Goal: Task Accomplishment & Management: Use online tool/utility

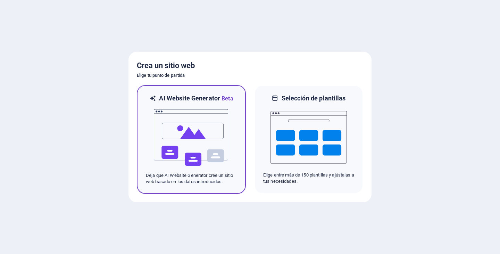
click at [197, 140] on img at bounding box center [191, 137] width 76 height 69
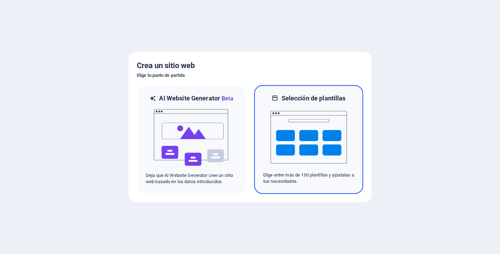
click at [317, 140] on img at bounding box center [309, 136] width 76 height 69
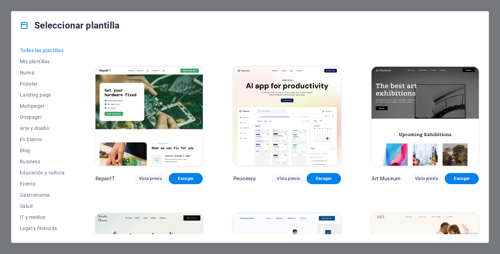
scroll to position [104, 0]
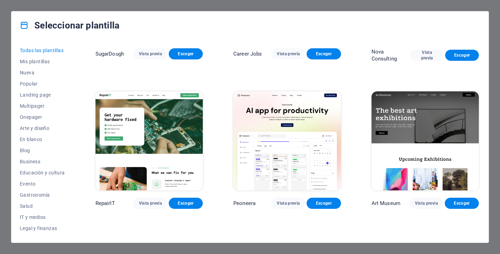
click at [38, 51] on span "Todas las plantillas" at bounding box center [42, 51] width 45 height 6
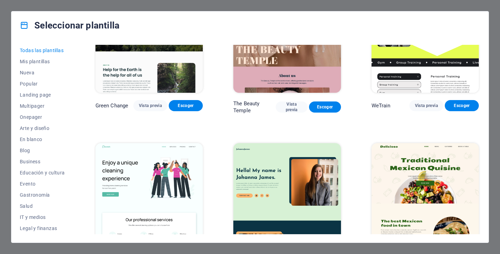
scroll to position [834, 0]
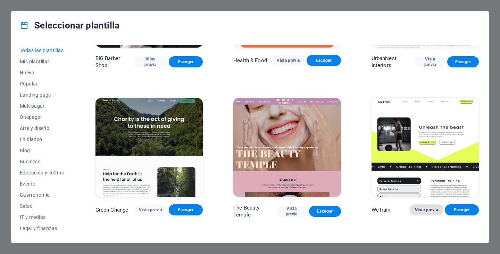
click at [424, 207] on span "Vista previa" at bounding box center [426, 210] width 23 height 6
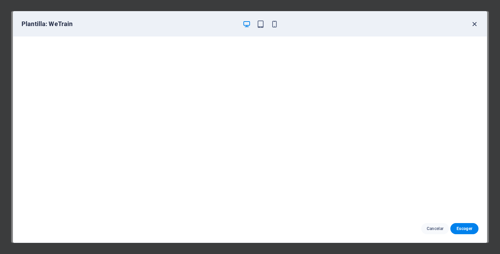
click at [478, 25] on icon "button" at bounding box center [475, 24] width 8 height 8
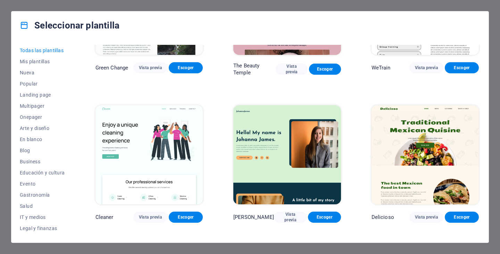
scroll to position [1042, 0]
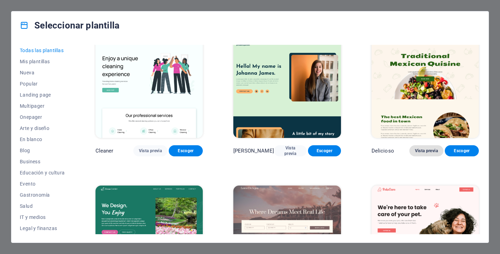
click at [431, 145] on button "Vista previa" at bounding box center [427, 150] width 34 height 11
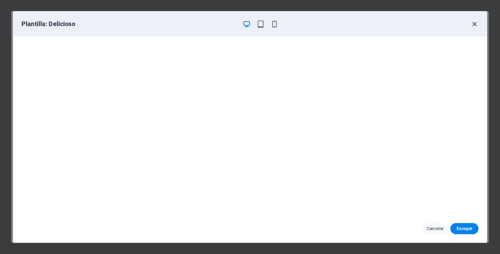
click at [473, 24] on icon "button" at bounding box center [475, 24] width 8 height 8
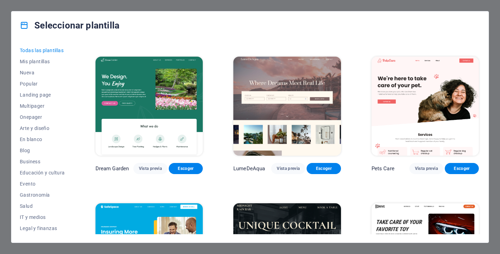
scroll to position [1181, 0]
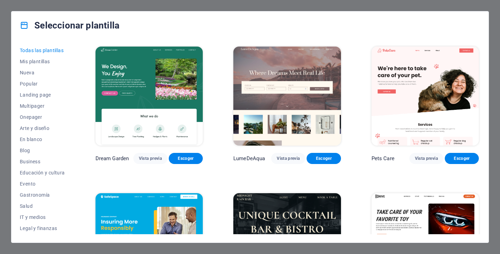
click at [173, 97] on img at bounding box center [149, 96] width 107 height 99
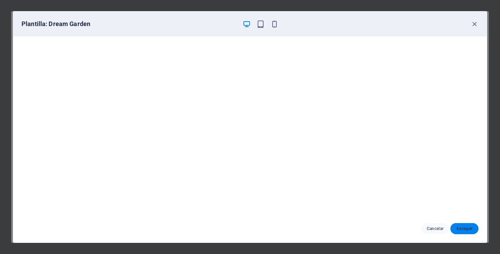
click at [465, 225] on button "Escoger" at bounding box center [465, 228] width 28 height 11
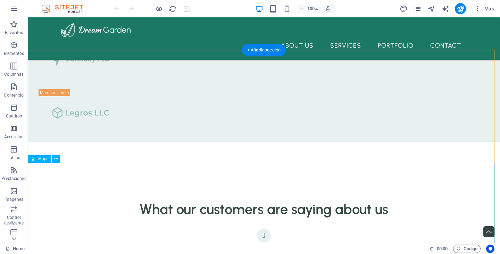
scroll to position [1883, 0]
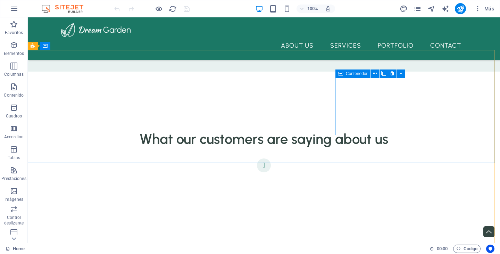
click at [359, 74] on span "Contenedor" at bounding box center [357, 74] width 22 height 4
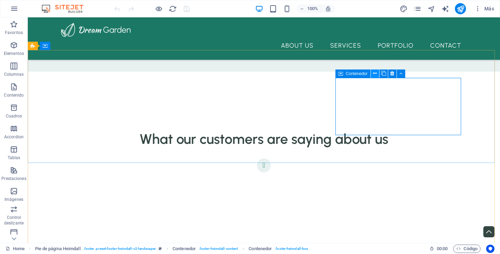
click at [376, 75] on icon at bounding box center [375, 73] width 4 height 7
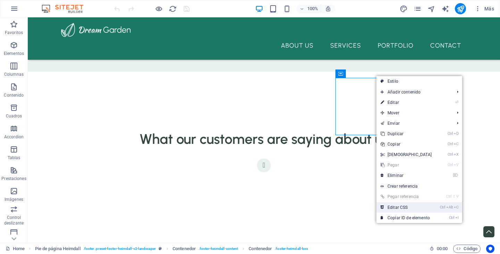
click at [407, 208] on link "Ctrl Alt C Editar CSS" at bounding box center [407, 207] width 60 height 10
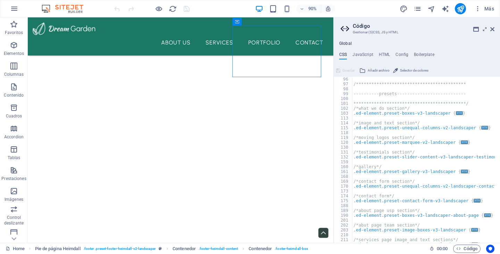
scroll to position [184, 0]
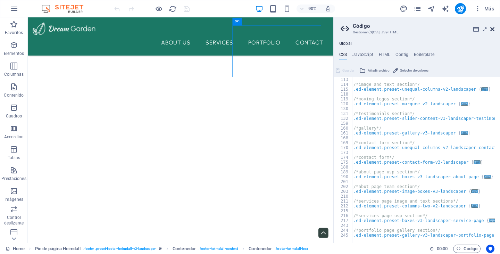
click at [491, 28] on icon at bounding box center [493, 29] width 4 height 6
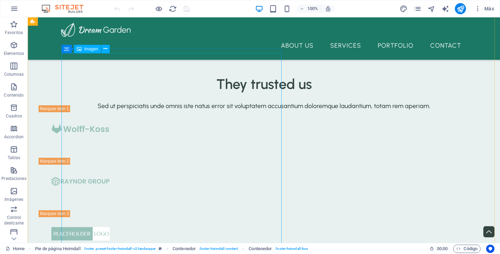
scroll to position [1482, 0]
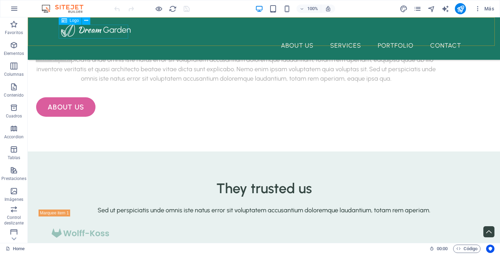
click at [91, 34] on div at bounding box center [264, 30] width 406 height 14
click at [73, 20] on span "Logo" at bounding box center [74, 20] width 9 height 4
click at [70, 22] on span "Logo" at bounding box center [74, 20] width 9 height 4
select select "px"
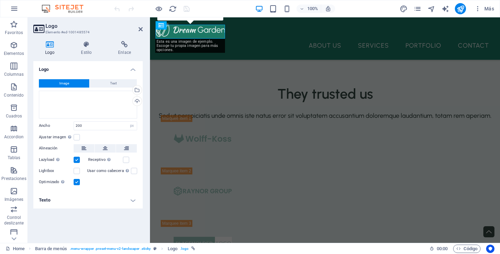
scroll to position [1484, 0]
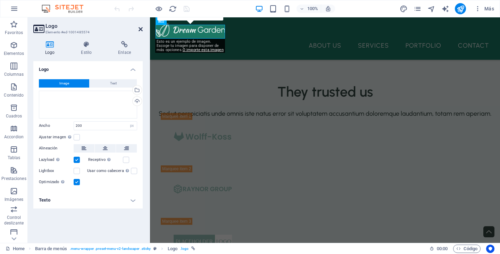
click at [139, 30] on icon at bounding box center [141, 29] width 4 height 6
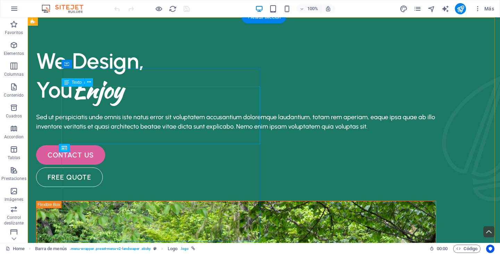
scroll to position [0, 0]
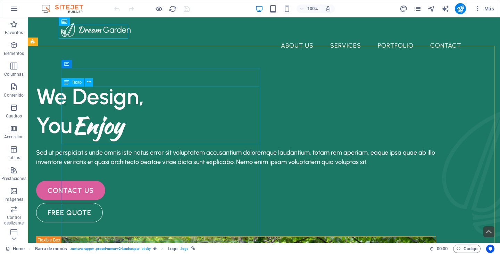
click at [77, 83] on span "Texto" at bounding box center [77, 82] width 10 height 4
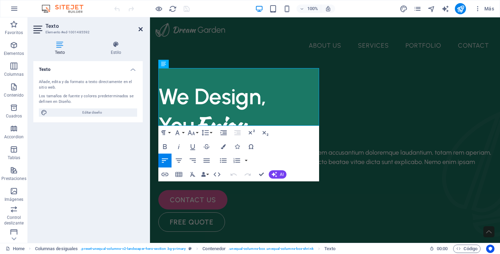
click at [140, 29] on icon at bounding box center [141, 29] width 4 height 6
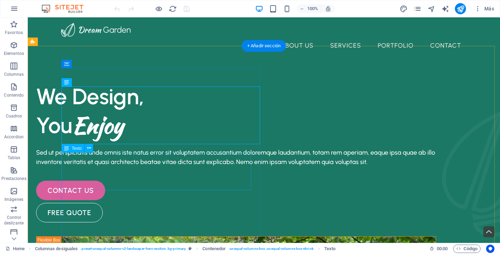
click at [123, 161] on div "Sed ut perspiciatis unde omnis iste natus error sit voluptatem accusantium dolo…" at bounding box center [236, 157] width 400 height 19
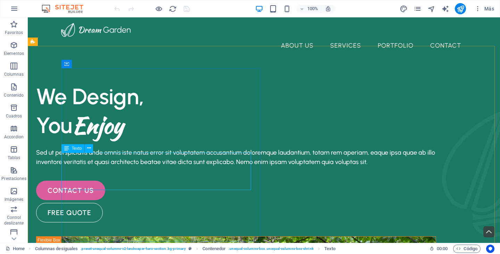
click at [78, 150] on span "Texto" at bounding box center [77, 148] width 10 height 4
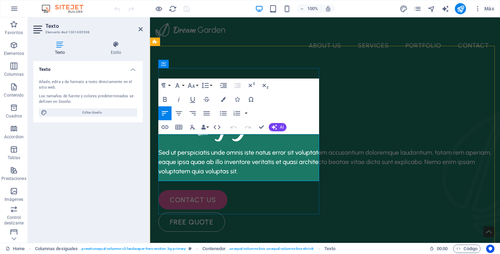
click at [233, 153] on p "Sed ut perspiciatis unde omnis iste natus error sit voluptatem accusantium dolo…" at bounding box center [325, 162] width 334 height 28
click at [141, 30] on icon at bounding box center [141, 29] width 4 height 6
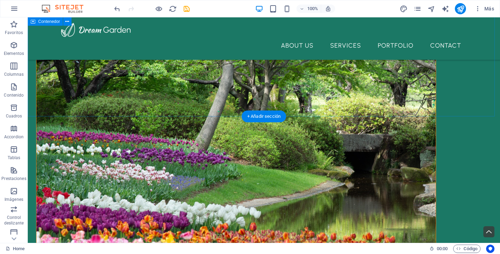
scroll to position [243, 0]
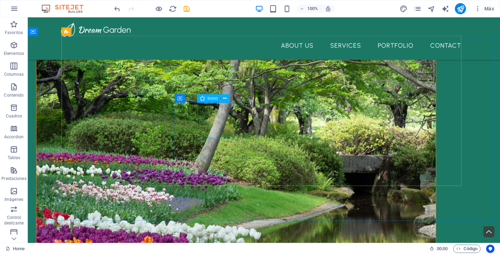
click at [209, 98] on span "Icono" at bounding box center [213, 98] width 10 height 4
select select "xMidYMid"
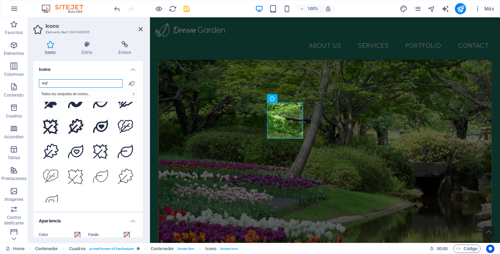
scroll to position [216, 0]
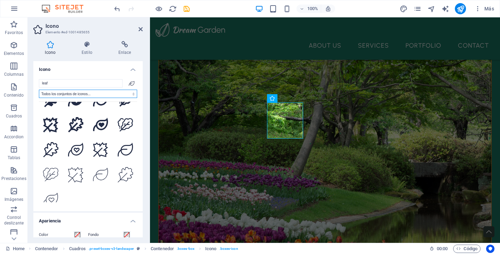
click at [131, 93] on select "Todos los conjuntos de iconos... IcoFont Ionicons FontAwesome Brands FontAwesom…" at bounding box center [88, 94] width 98 height 8
click at [39, 90] on select "Todos los conjuntos de iconos... IcoFont Ionicons FontAwesome Brands FontAwesom…" at bounding box center [88, 94] width 98 height 8
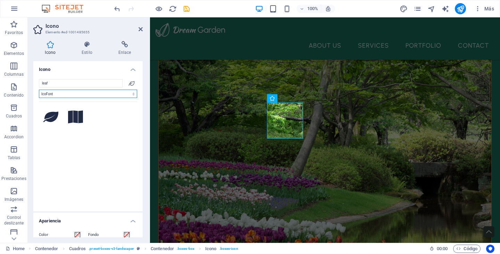
click at [133, 94] on select "Todos los conjuntos de iconos... IcoFont Ionicons FontAwesome Brands FontAwesom…" at bounding box center [88, 94] width 98 height 8
click at [39, 90] on select "Todos los conjuntos de iconos... IcoFont Ionicons FontAwesome Brands FontAwesom…" at bounding box center [88, 94] width 98 height 8
click at [130, 93] on select "Todos los conjuntos de iconos... IcoFont Ionicons FontAwesome Brands FontAwesom…" at bounding box center [88, 94] width 98 height 8
select select "font-awesome-solid"
click at [39, 90] on select "Todos los conjuntos de iconos... IcoFont Ionicons FontAwesome Brands FontAwesom…" at bounding box center [88, 94] width 98 height 8
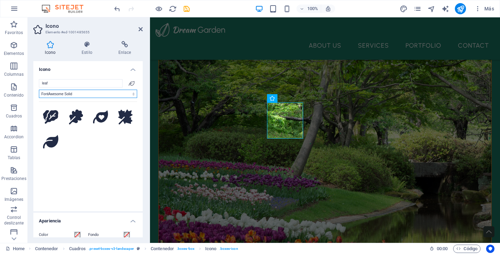
click at [133, 94] on select "Todos los conjuntos de iconos... IcoFont Ionicons FontAwesome Brands FontAwesom…" at bounding box center [88, 94] width 98 height 8
click at [145, 32] on aside "Icono Elemento #ed-1001485655 Icono Estilo Enlace Icono leaf Todos los conjunto…" at bounding box center [89, 129] width 122 height 225
click at [141, 31] on icon at bounding box center [141, 29] width 4 height 6
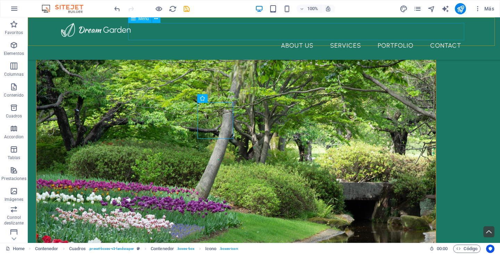
scroll to position [243, 0]
